Goal: Register for event/course

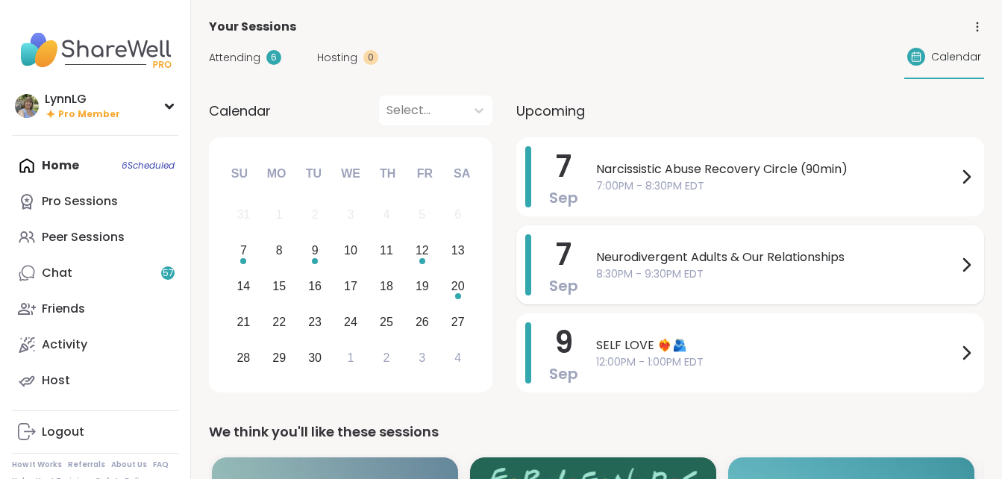
click at [815, 273] on span "8:30PM - 9:30PM EDT" at bounding box center [776, 274] width 361 height 16
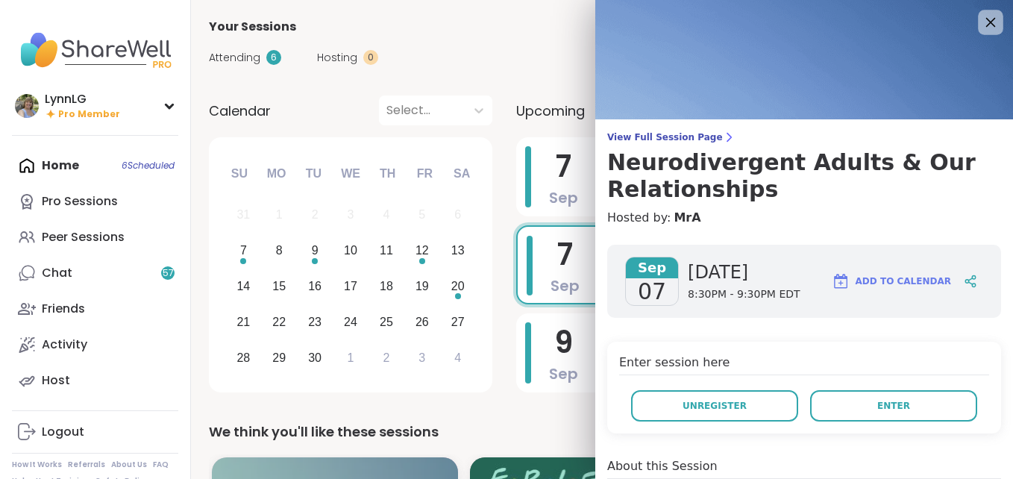
click at [986, 22] on icon at bounding box center [991, 23] width 10 height 10
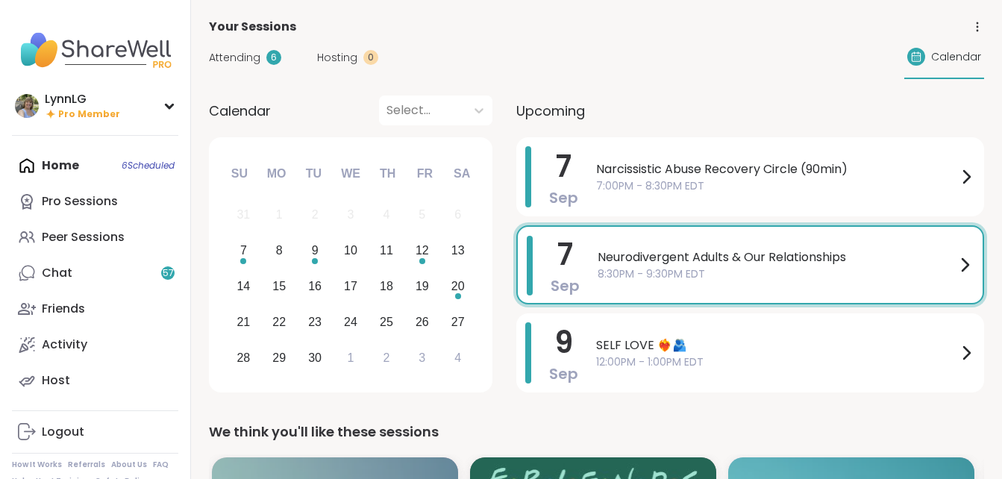
click at [737, 284] on div "Neurodivergent Adults & Our Relationships 8:30PM - 9:30PM EDT" at bounding box center [785, 265] width 376 height 58
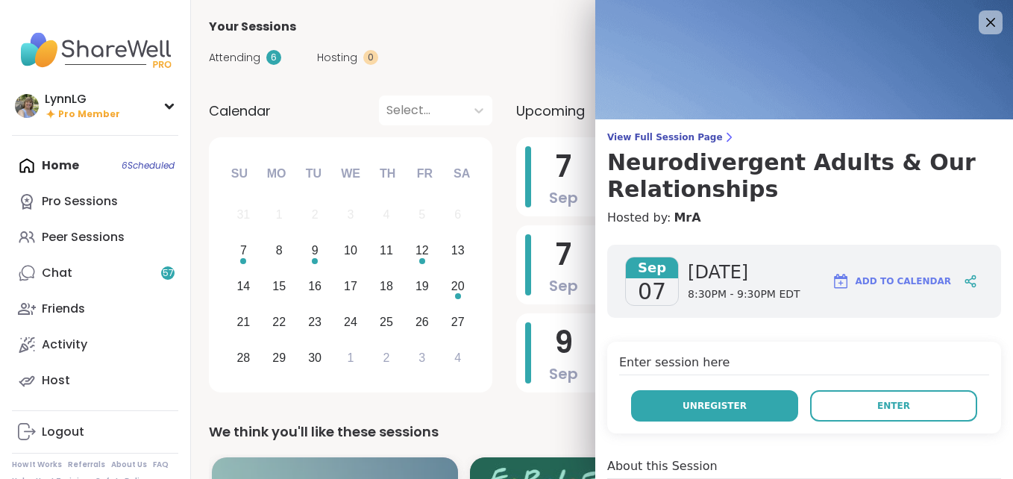
click at [697, 400] on span "Unregister" at bounding box center [715, 405] width 64 height 13
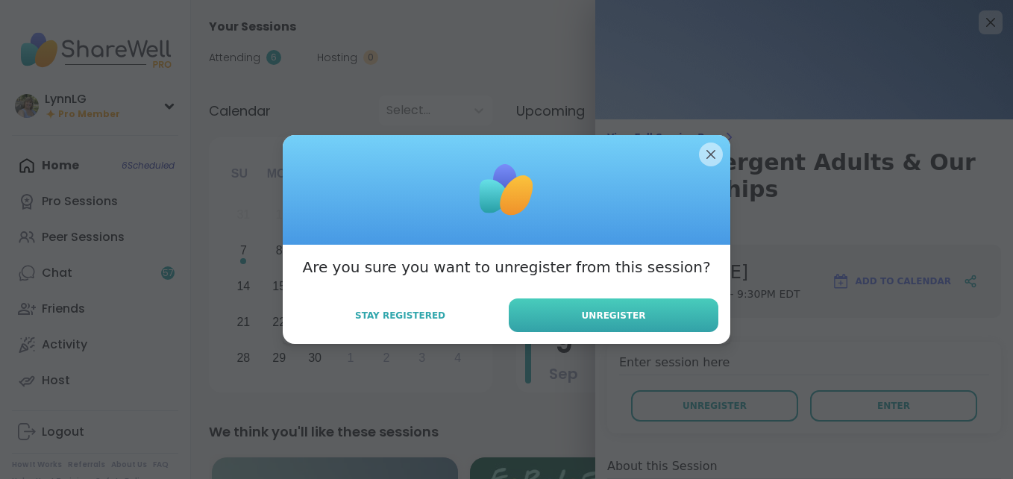
click at [616, 317] on span "Unregister" at bounding box center [614, 315] width 64 height 13
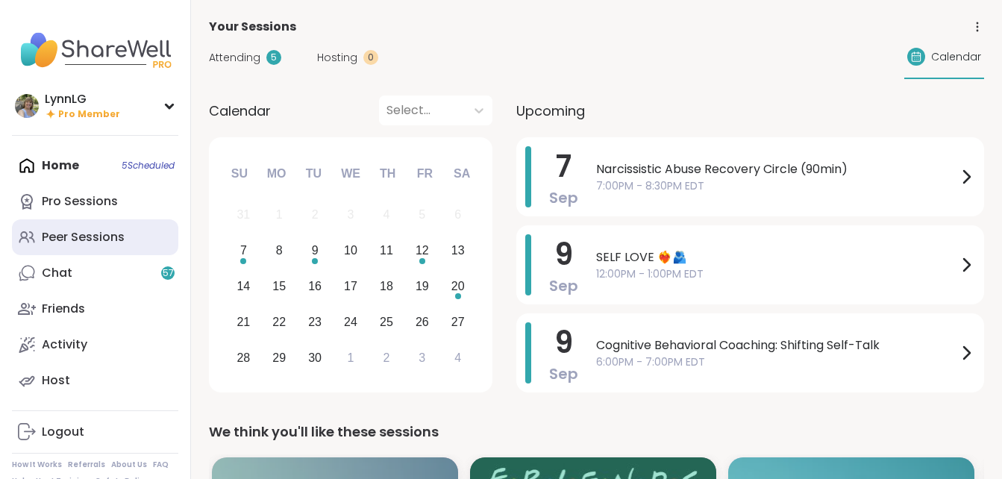
click at [58, 234] on div "Peer Sessions" at bounding box center [83, 237] width 83 height 16
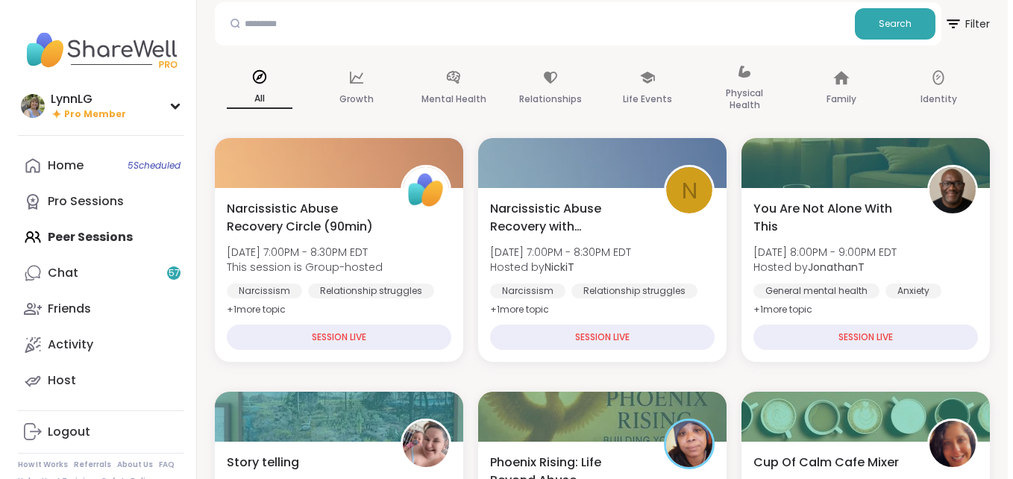
scroll to position [74, 0]
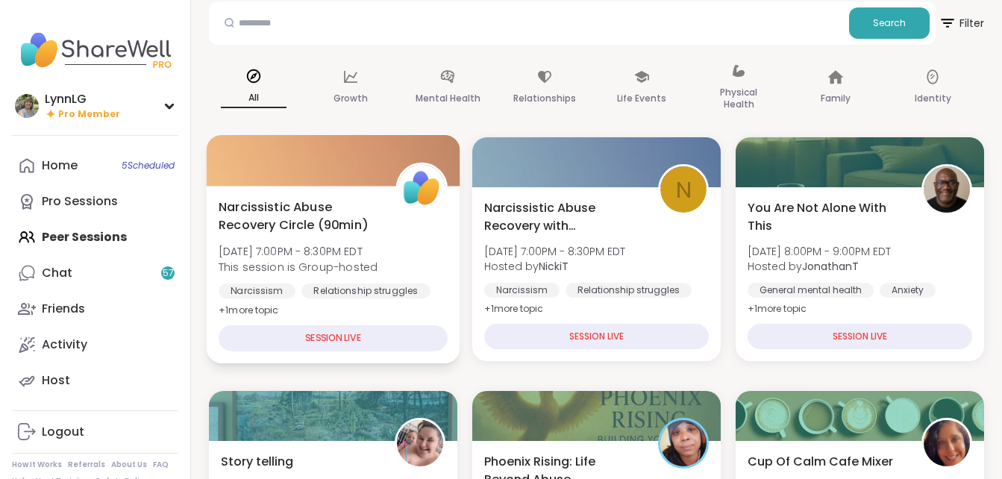
click at [408, 229] on div "Narcissistic Abuse Recovery Circle (90min) [DATE] 7:00PM - 8:30PM EDT This sess…" at bounding box center [333, 259] width 229 height 122
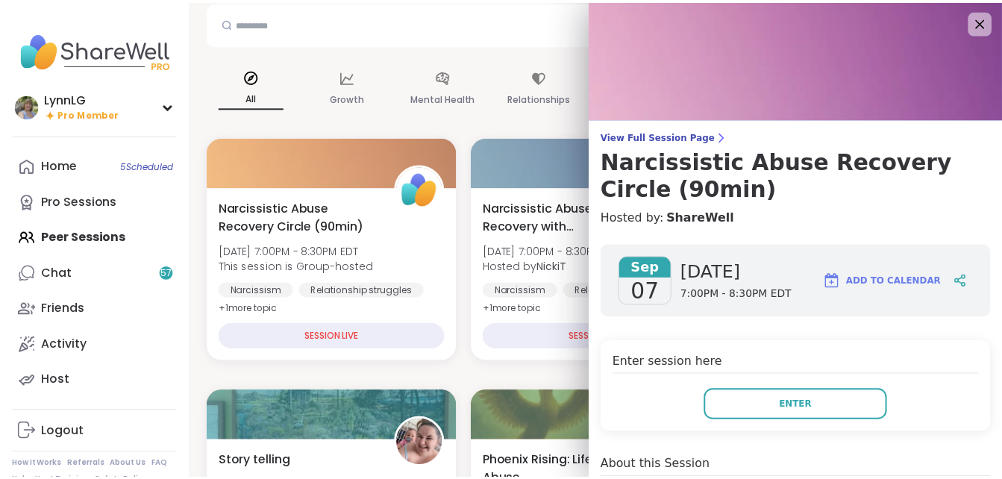
scroll to position [0, 0]
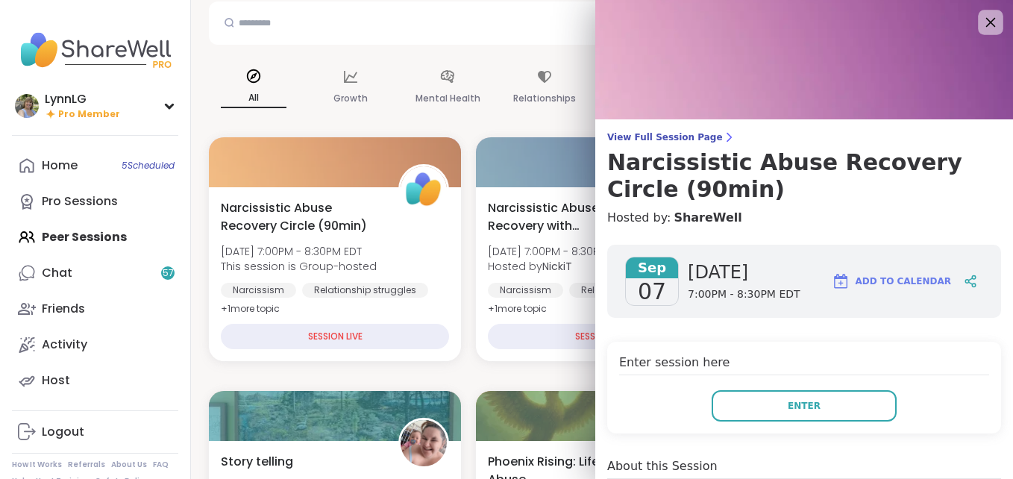
click at [981, 20] on icon at bounding box center [990, 22] width 19 height 19
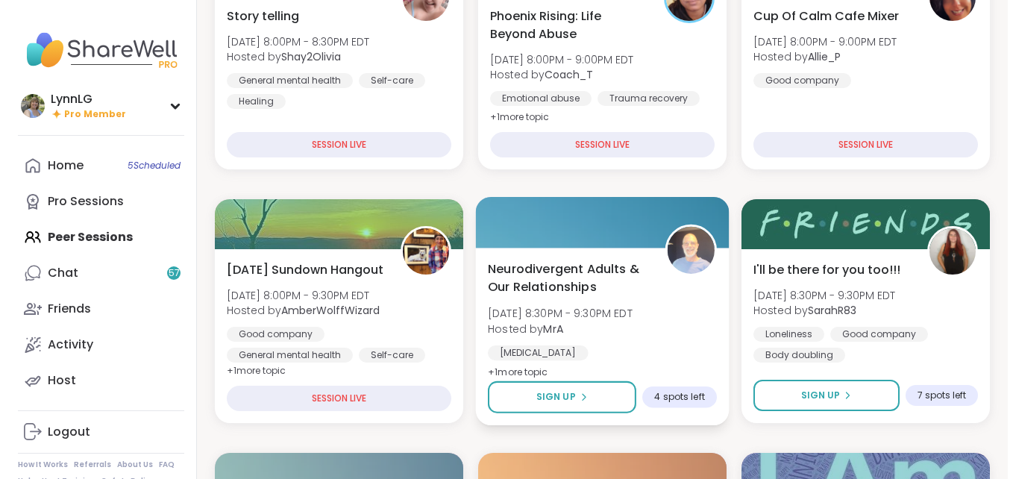
scroll to position [520, 0]
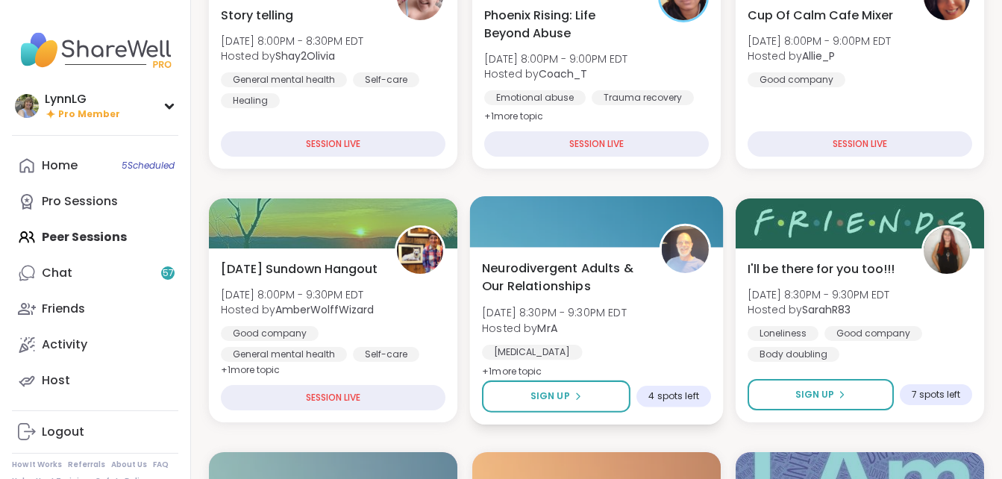
click at [551, 329] on b "MrA" at bounding box center [547, 327] width 20 height 15
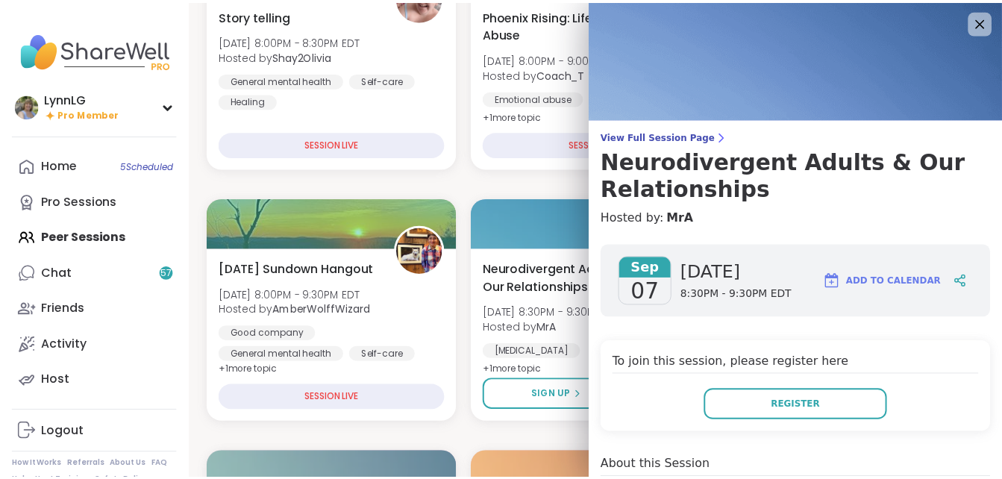
scroll to position [0, 0]
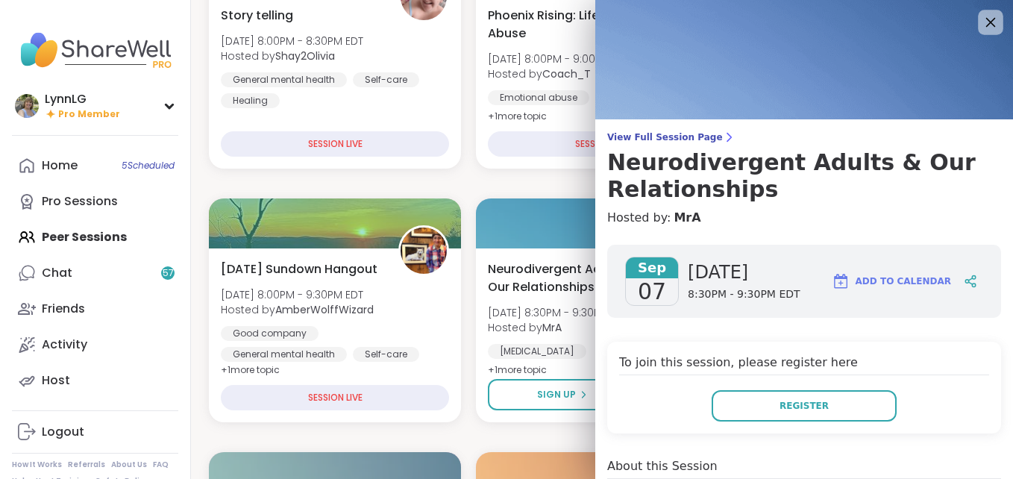
drag, startPoint x: 965, startPoint y: 25, endPoint x: 956, endPoint y: 31, distance: 10.8
click at [986, 25] on icon at bounding box center [991, 23] width 10 height 10
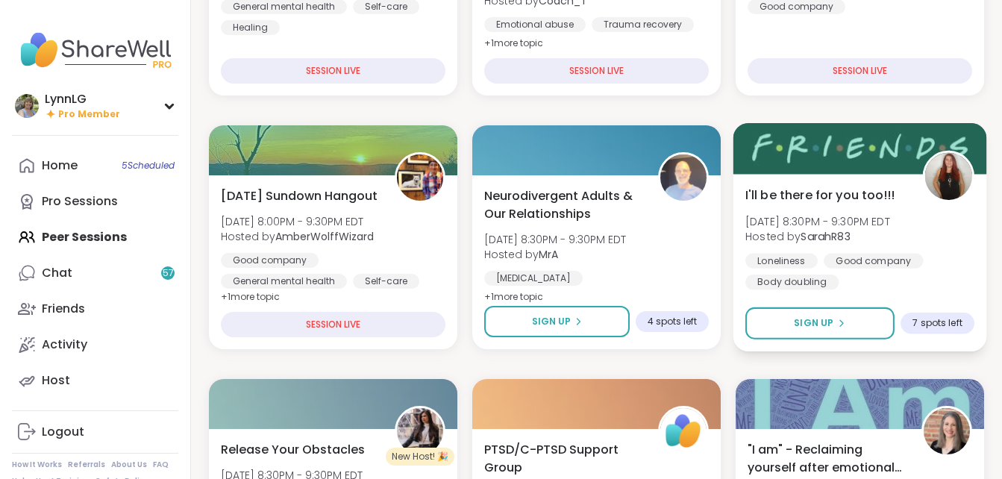
click at [932, 254] on div "Loneliness Good company Body doubling" at bounding box center [859, 271] width 229 height 37
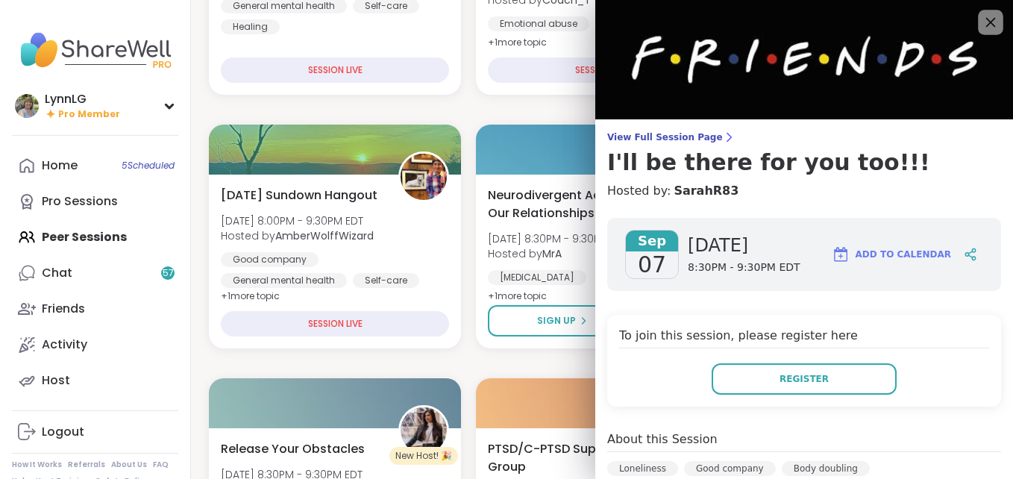
click at [981, 20] on icon at bounding box center [990, 22] width 19 height 19
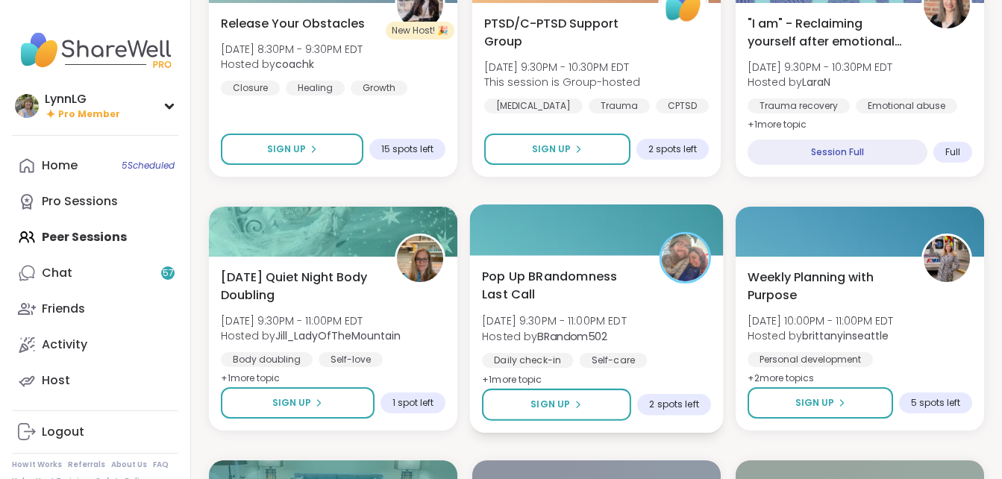
click at [673, 345] on div "Pop Up BRandomness Last Call [DATE] 9:30PM - 11:00PM EDT Hosted by BRandom502 D…" at bounding box center [596, 328] width 229 height 122
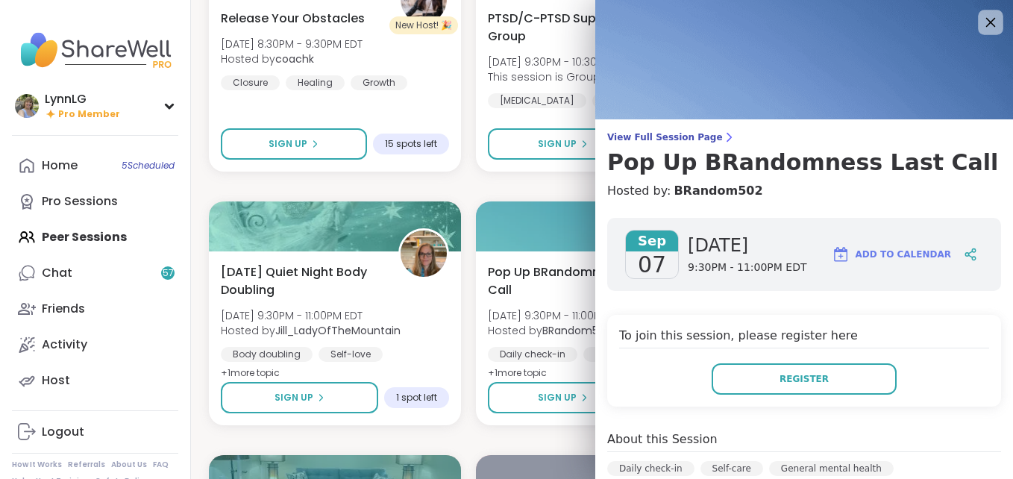
click at [986, 21] on icon at bounding box center [991, 23] width 10 height 10
